Goal: Task Accomplishment & Management: Manage account settings

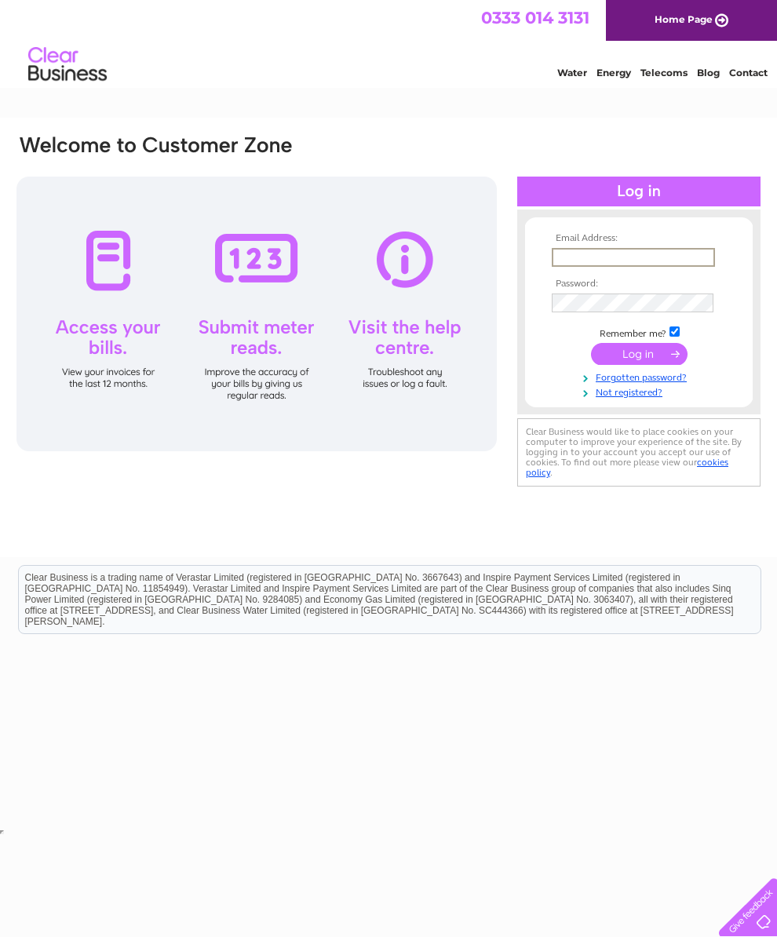
type input "davidfleming17@yahoo.co.uk"
click at [639, 359] on input "submit" at bounding box center [639, 352] width 97 height 22
click at [658, 355] on input "submit" at bounding box center [639, 352] width 97 height 22
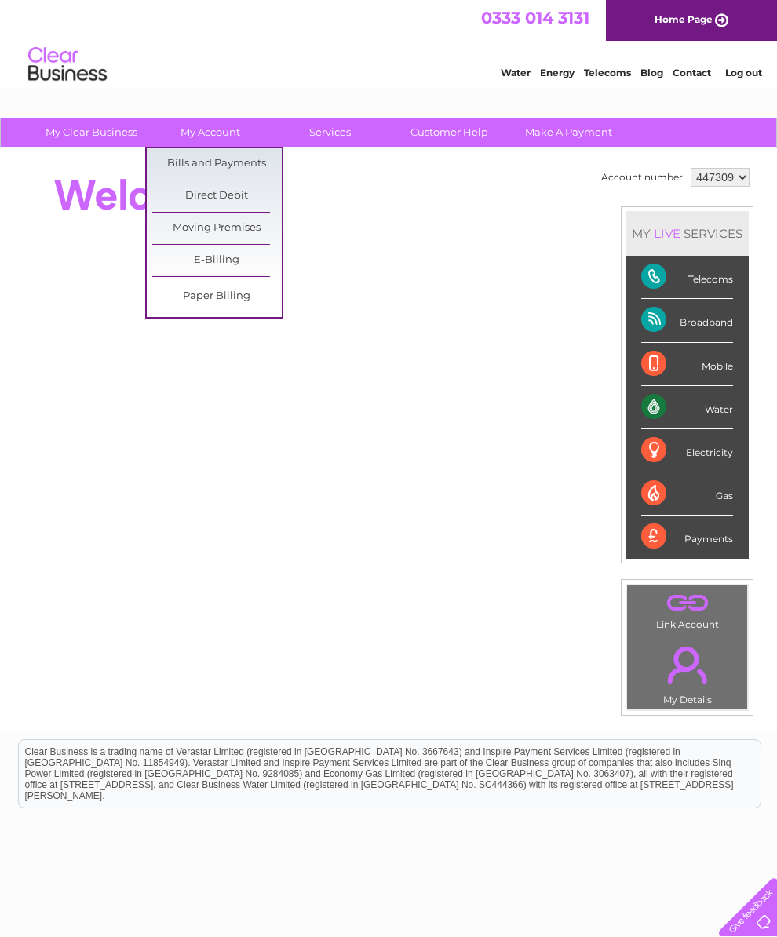
click at [247, 166] on link "Bills and Payments" at bounding box center [216, 163] width 129 height 31
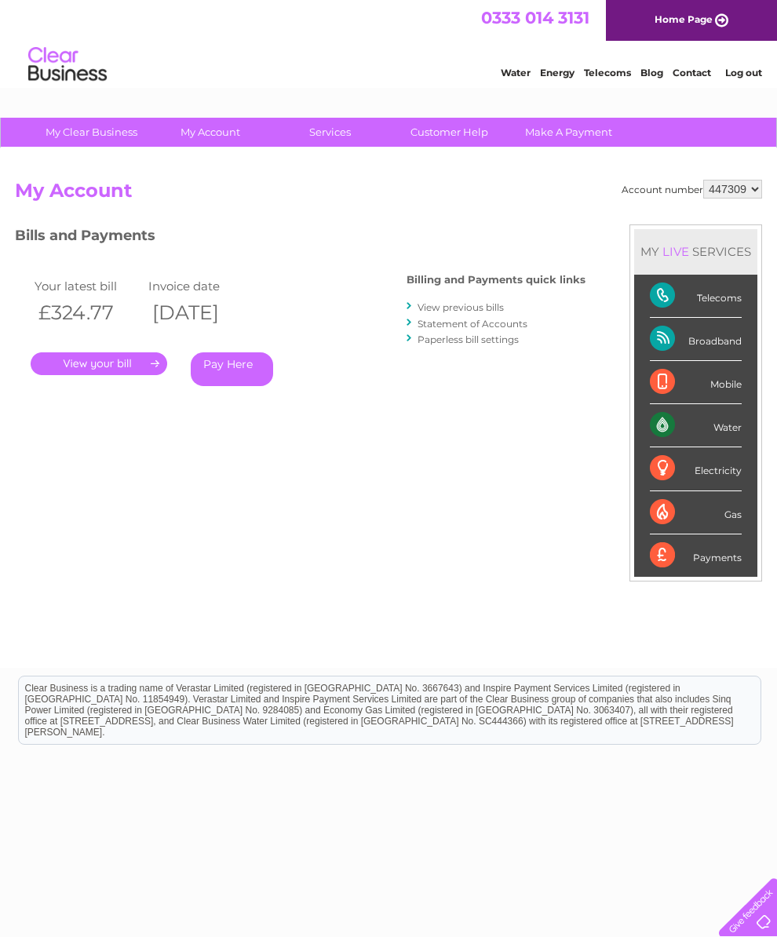
click at [120, 354] on link "." at bounding box center [99, 363] width 137 height 23
click at [478, 307] on link "View previous bills" at bounding box center [460, 307] width 86 height 12
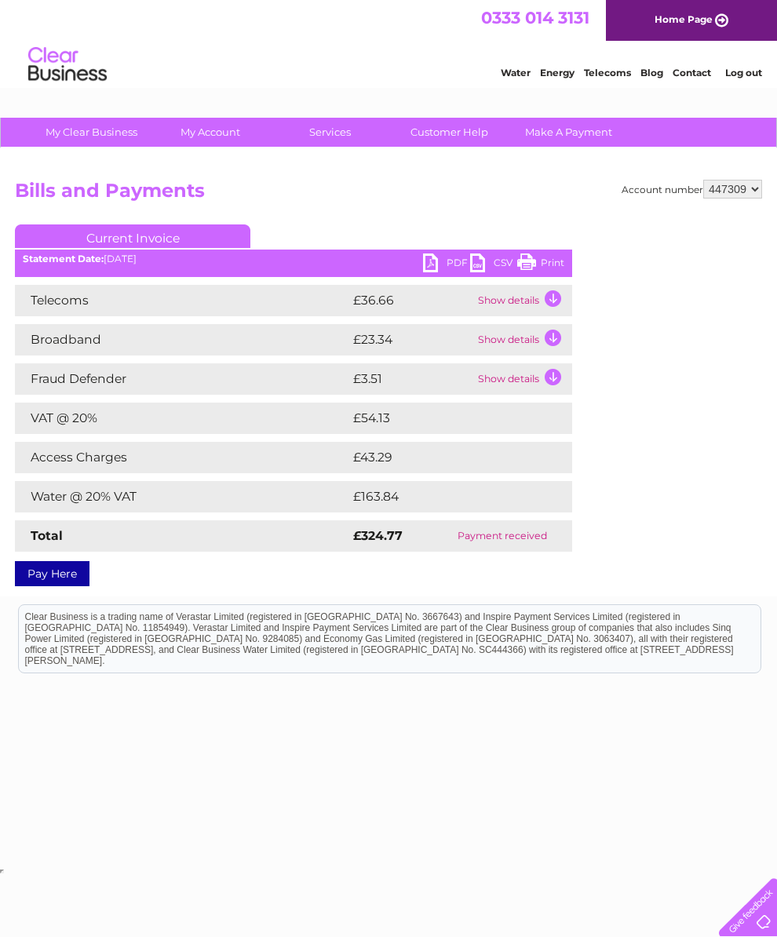
click at [479, 257] on link "CSV" at bounding box center [493, 264] width 47 height 23
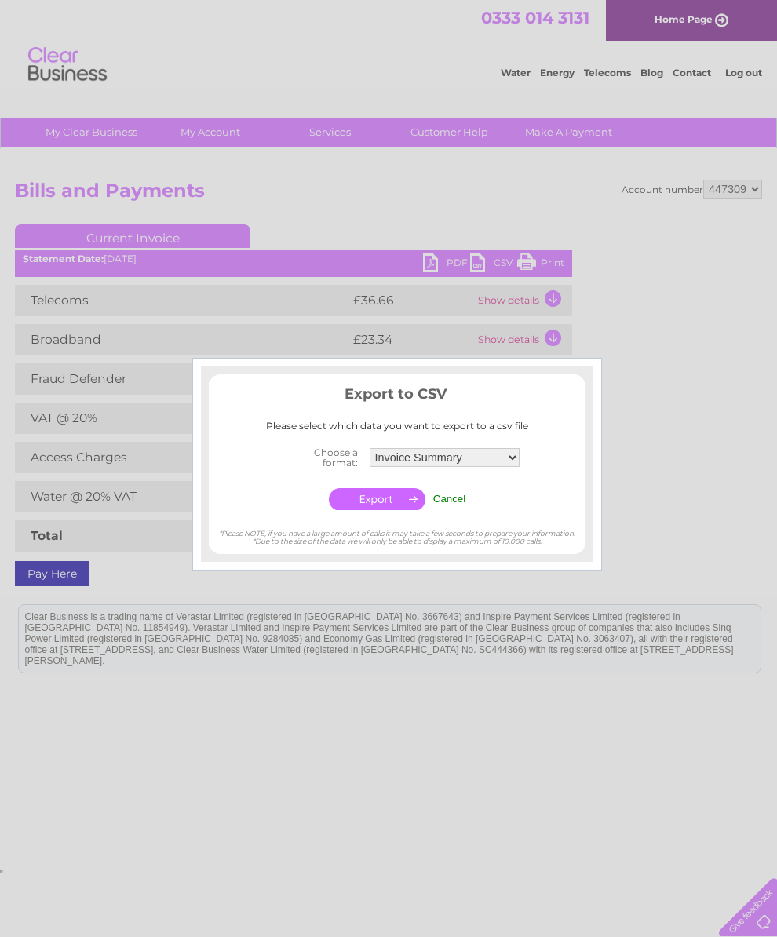
click at [403, 510] on input "button" at bounding box center [377, 499] width 97 height 22
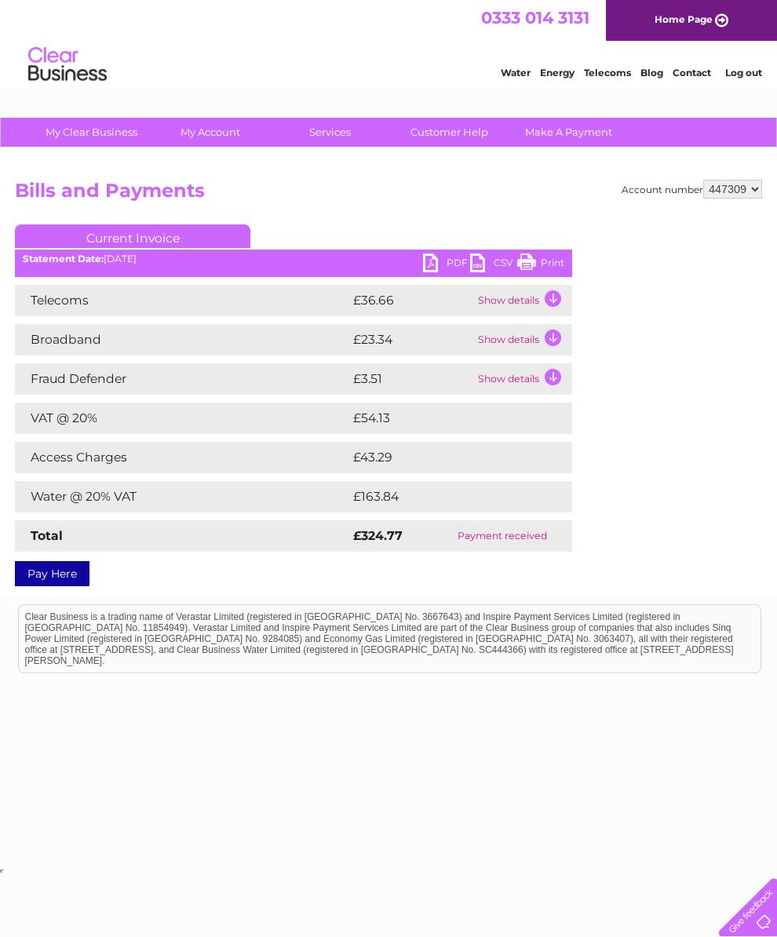
click at [433, 260] on link "PDF" at bounding box center [446, 264] width 47 height 23
click at [766, 181] on div "Account number 447309 449500 Bills and Payments Current Invoice PDF CSV Print" at bounding box center [388, 372] width 777 height 448
click at [751, 195] on select "447309 449500" at bounding box center [732, 189] width 59 height 19
select select "449500"
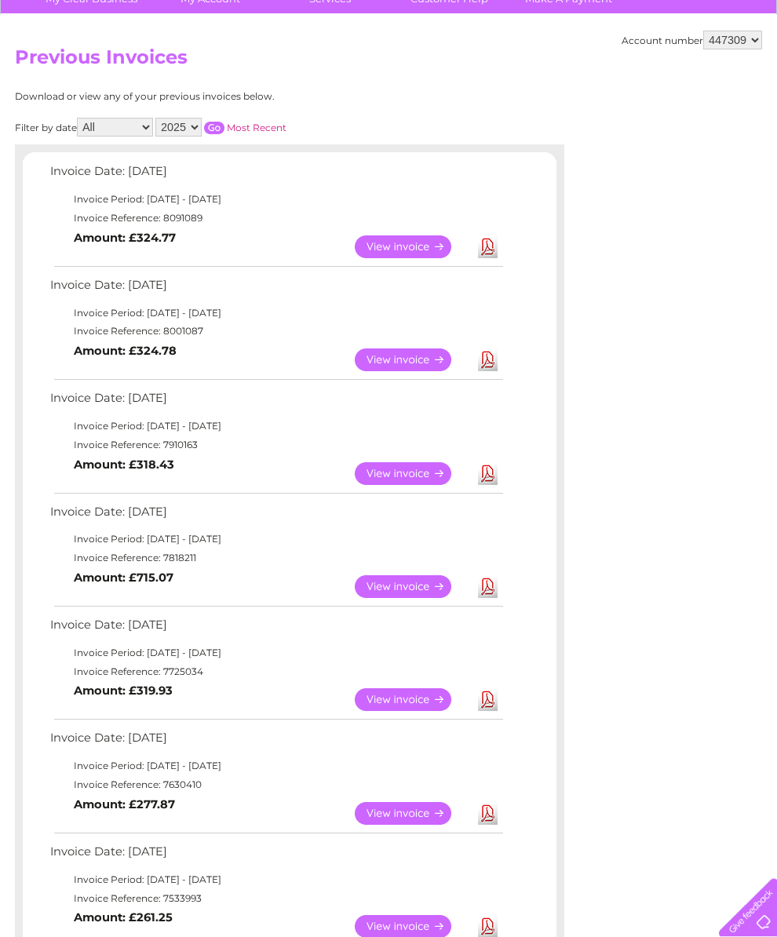
scroll to position [116, 0]
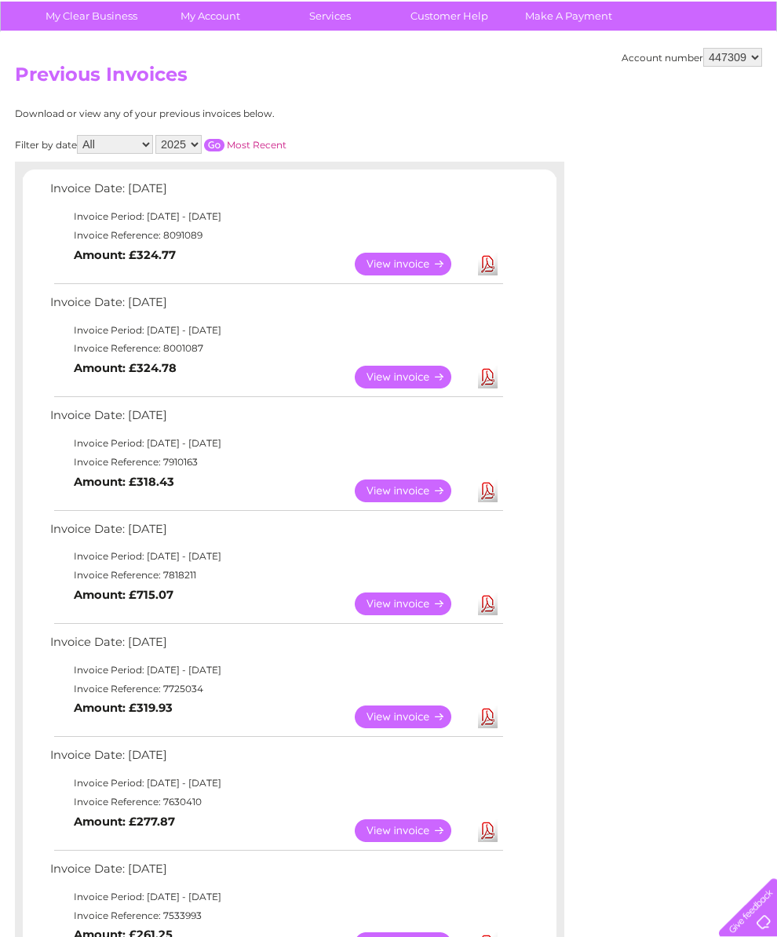
click at [410, 615] on link "View" at bounding box center [412, 603] width 115 height 23
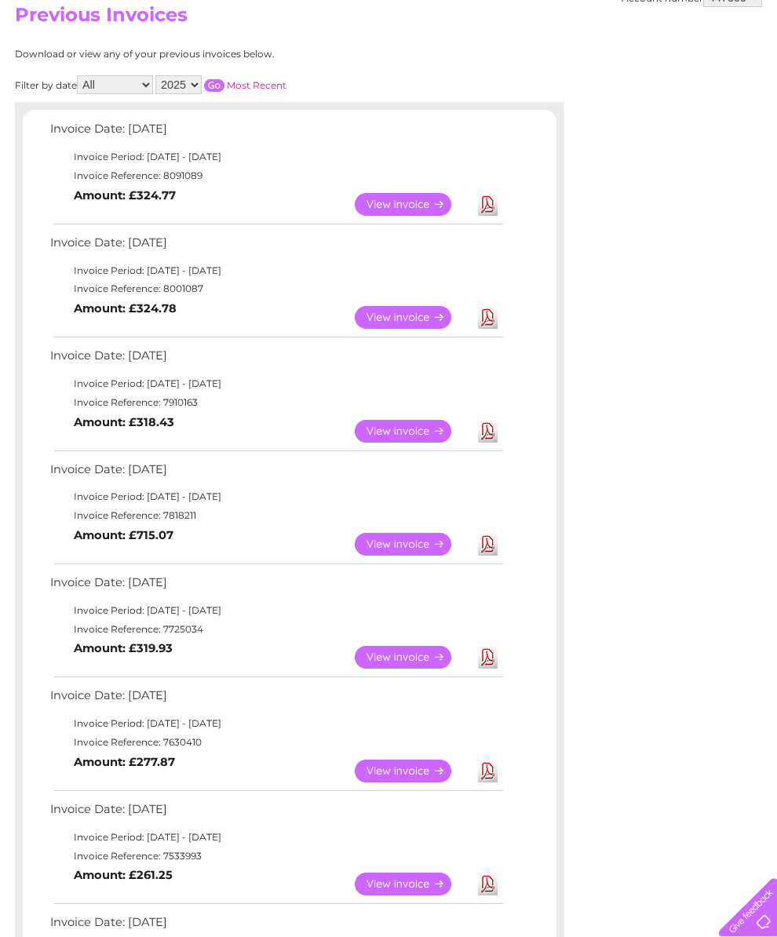
click at [409, 443] on link "View" at bounding box center [412, 431] width 115 height 23
click at [224, 275] on td "Invoice Period: 1 August 2025 - 31 August 2025" at bounding box center [275, 270] width 459 height 19
click at [425, 319] on link "View" at bounding box center [412, 317] width 115 height 23
click at [494, 326] on link "Download" at bounding box center [488, 317] width 20 height 23
click at [419, 324] on link "View" at bounding box center [412, 317] width 115 height 23
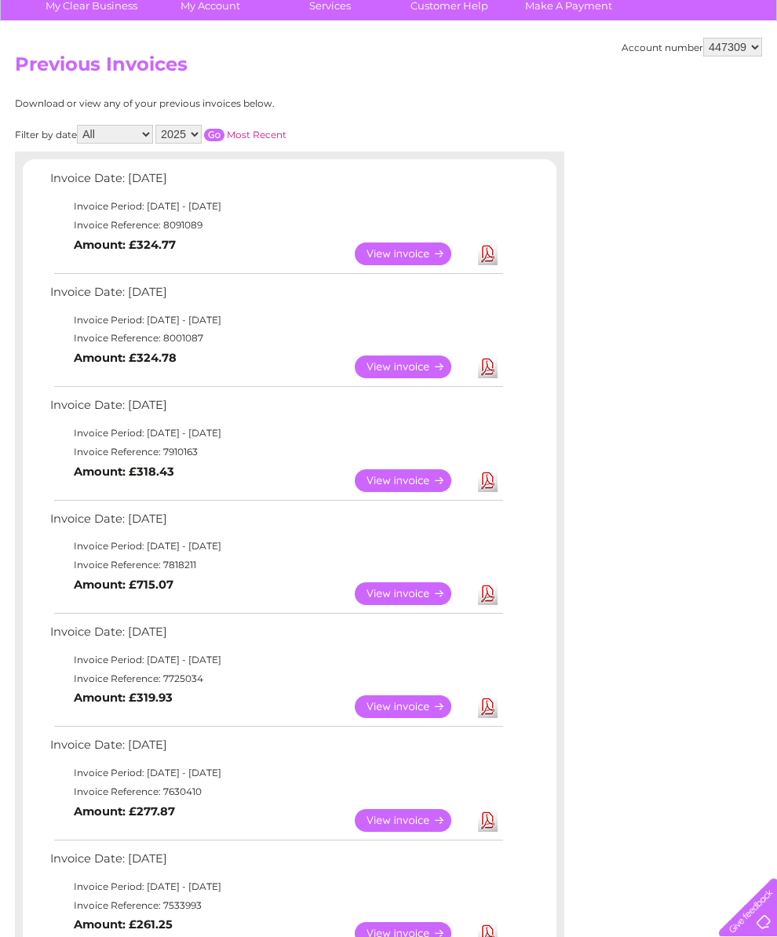
scroll to position [126, 0]
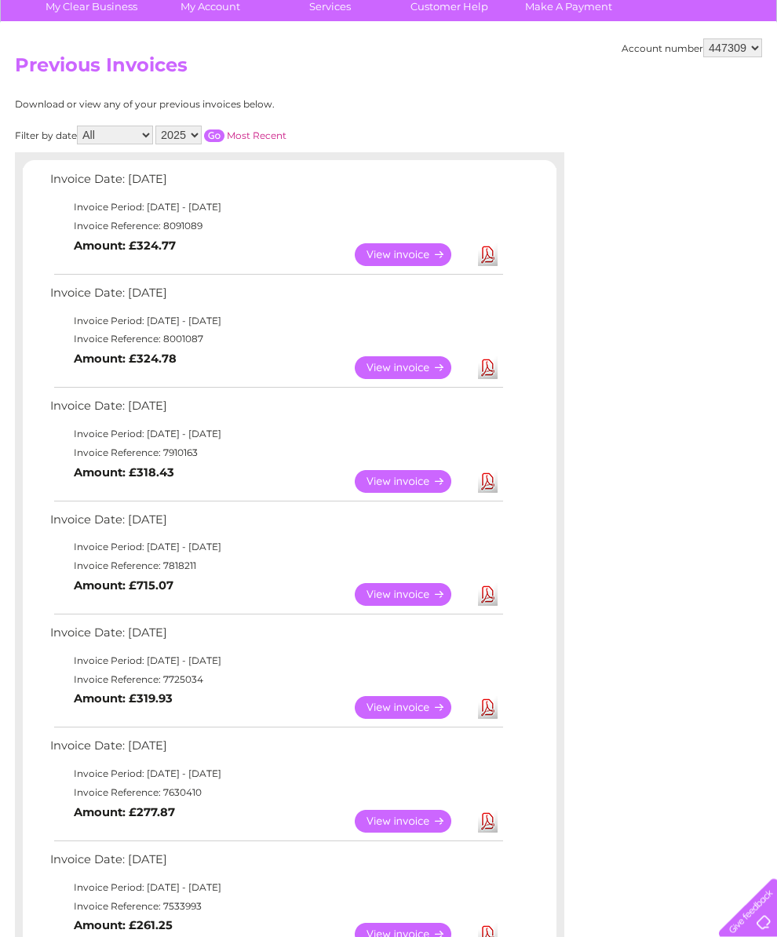
click at [412, 262] on link "View" at bounding box center [412, 254] width 115 height 23
click at [759, 53] on select "447309 449500" at bounding box center [732, 47] width 59 height 19
select select "449500"
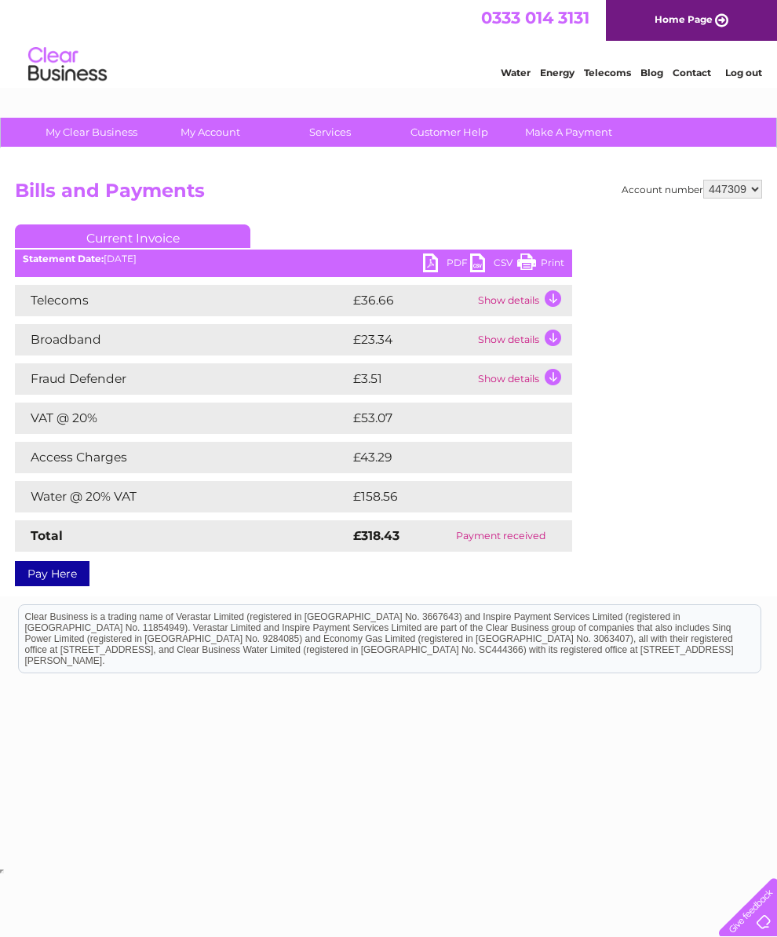
click at [557, 256] on link "Print" at bounding box center [540, 264] width 47 height 23
click at [752, 199] on select "447309 449500" at bounding box center [732, 189] width 59 height 19
select select "449500"
click at [761, 188] on select "447309 449500" at bounding box center [732, 189] width 59 height 19
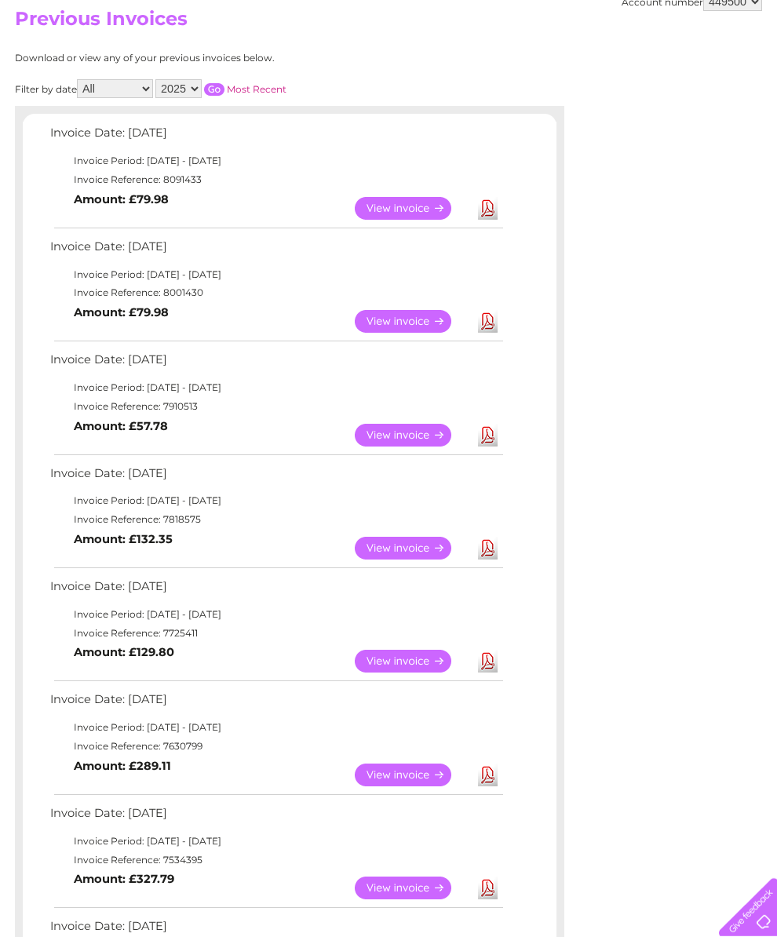
scroll to position [173, 0]
click at [403, 330] on link "View" at bounding box center [412, 320] width 115 height 23
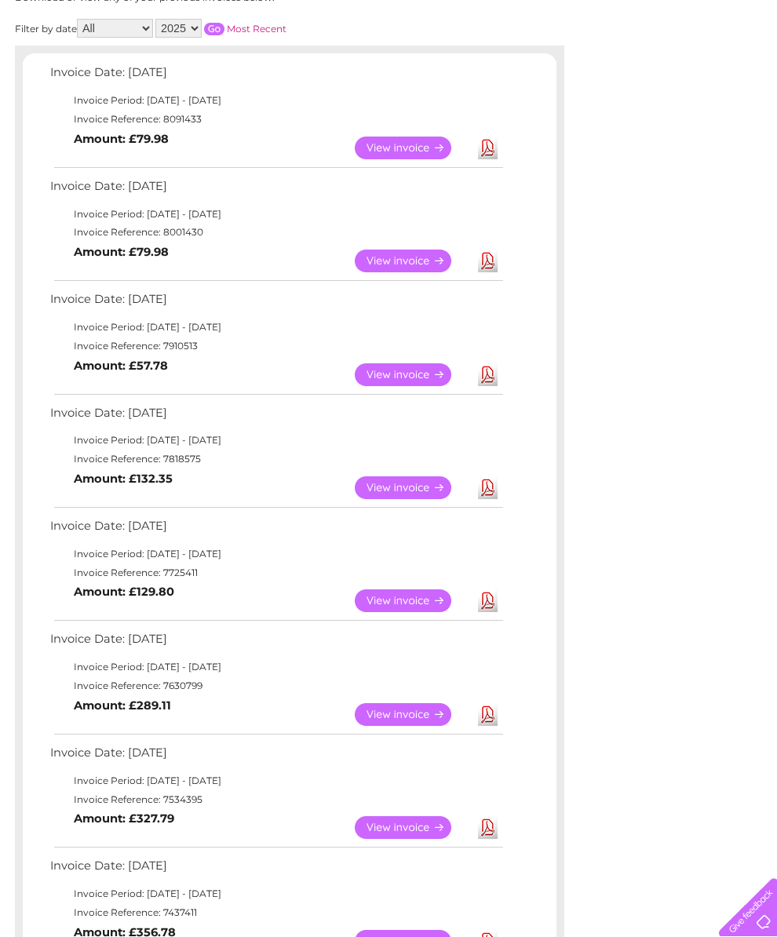
click at [405, 499] on link "View" at bounding box center [412, 487] width 115 height 23
click at [405, 385] on link "View" at bounding box center [412, 374] width 115 height 23
click at [496, 381] on link "Download" at bounding box center [488, 374] width 20 height 23
click at [512, 339] on div "Invoice Date: 09 September 2025 Invoice Period: 1 September 2025 - 30 September…" at bounding box center [290, 568] width 534 height 1012
click at [425, 499] on link "View" at bounding box center [412, 487] width 115 height 23
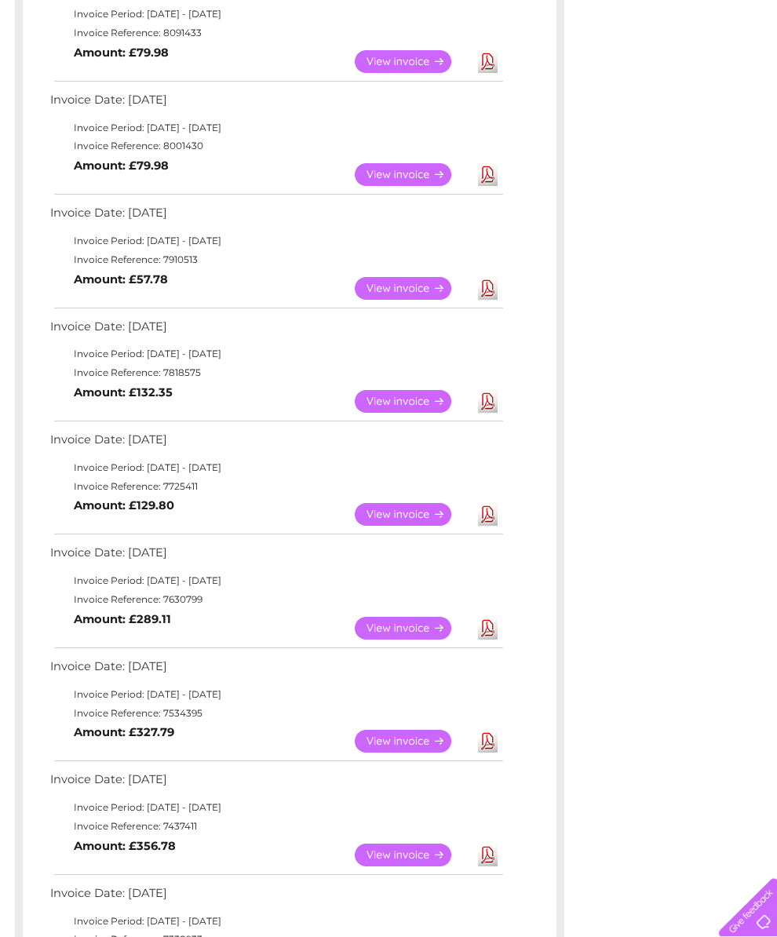
scroll to position [319, 0]
click at [416, 639] on link "View" at bounding box center [412, 627] width 115 height 23
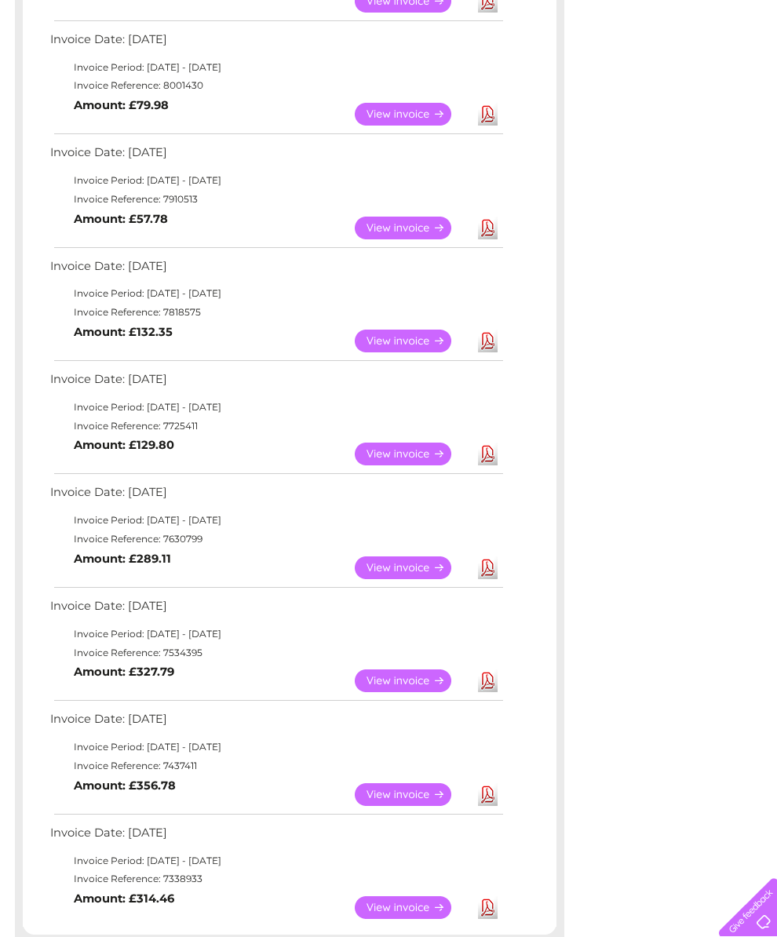
click at [497, 579] on link "Download" at bounding box center [488, 567] width 20 height 23
click at [409, 352] on link "View" at bounding box center [412, 341] width 115 height 23
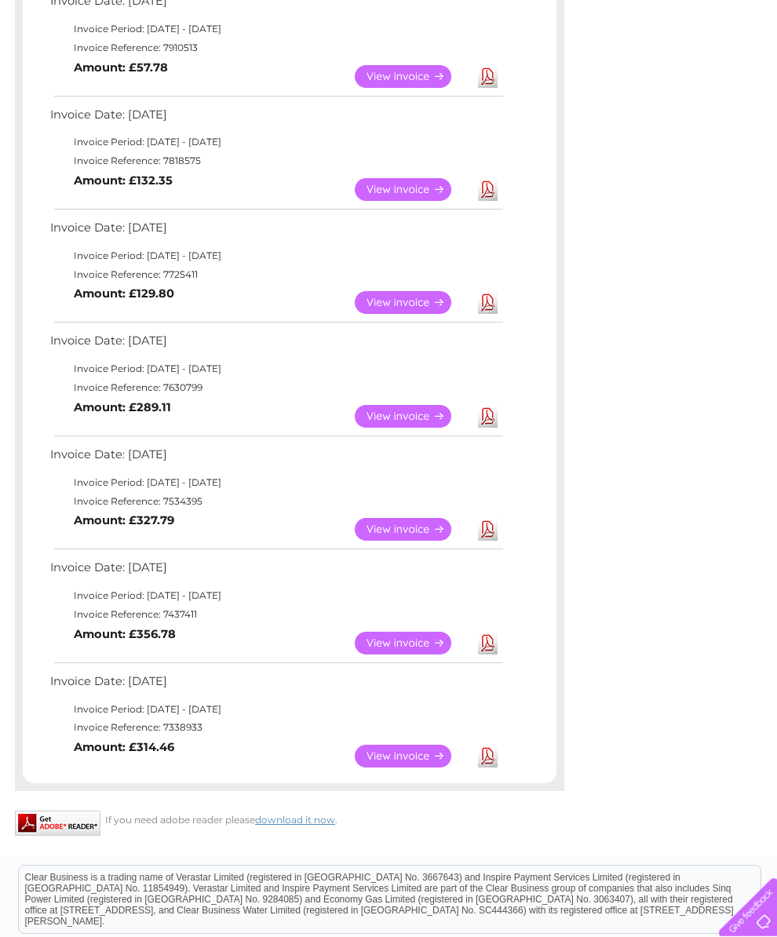
scroll to position [531, 0]
click at [505, 775] on td "View Download Amount: £314.46" at bounding box center [275, 755] width 459 height 38
click at [494, 767] on link "Download" at bounding box center [488, 755] width 20 height 23
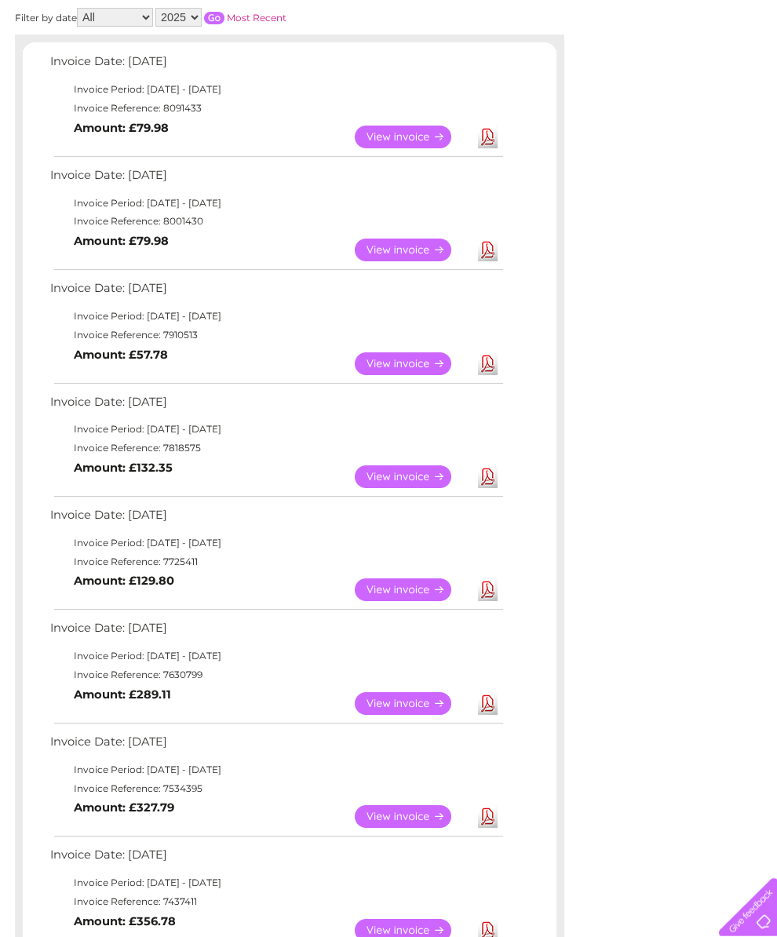
scroll to position [0, 0]
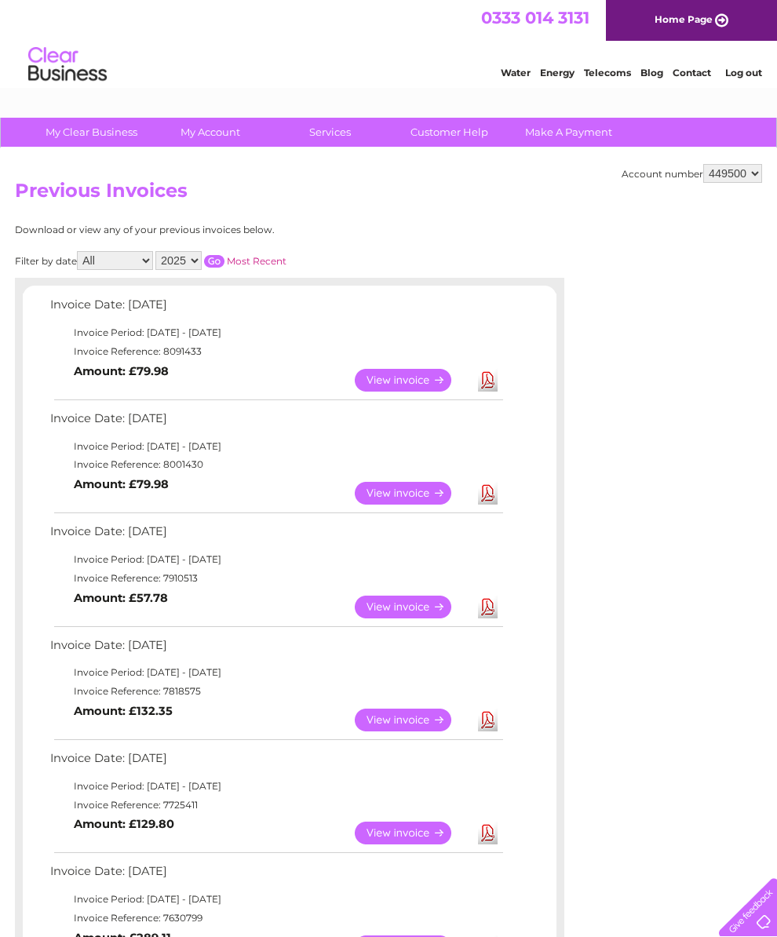
click at [406, 390] on link "View" at bounding box center [412, 380] width 115 height 23
